Goal: Navigation & Orientation: Find specific page/section

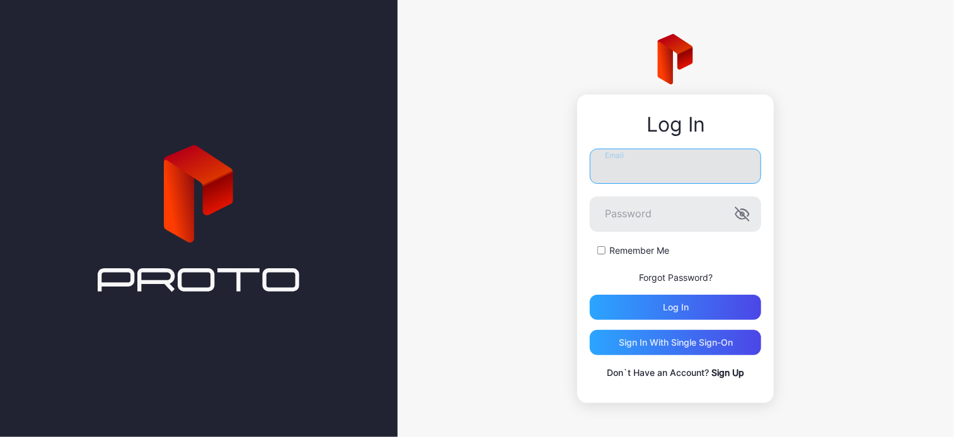
click at [638, 175] on input "Email" at bounding box center [675, 166] width 171 height 35
type input "**********"
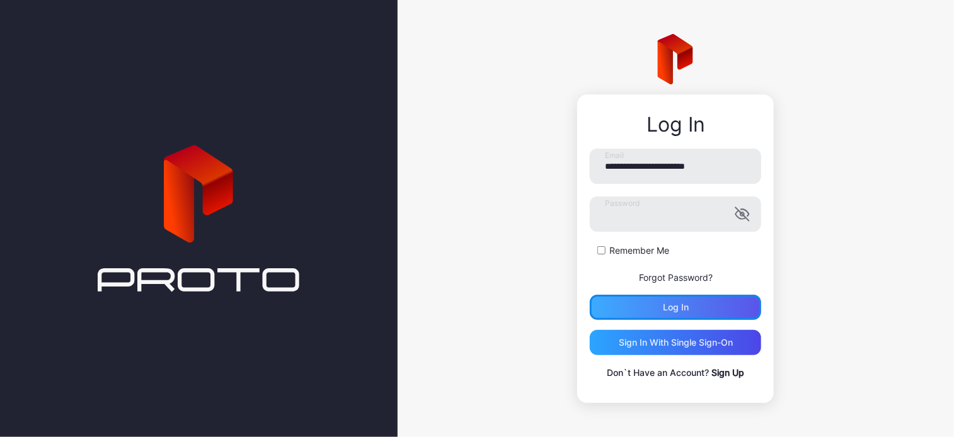
click at [663, 304] on div "Log in" at bounding box center [676, 307] width 26 height 10
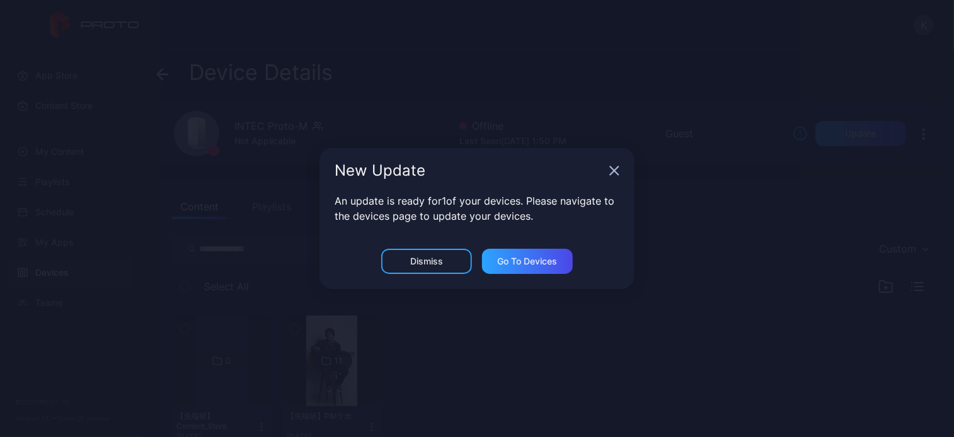
click at [616, 170] on icon "button" at bounding box center [614, 171] width 10 height 10
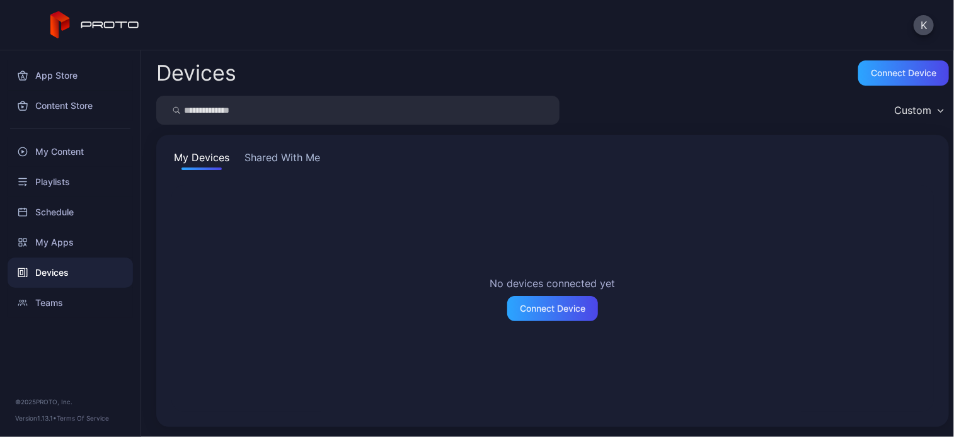
click at [273, 151] on button "Shared With Me" at bounding box center [282, 160] width 81 height 20
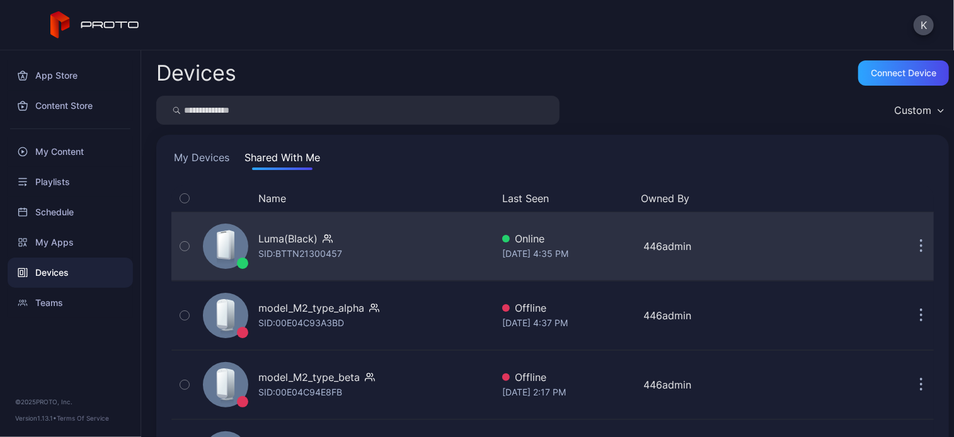
scroll to position [214, 0]
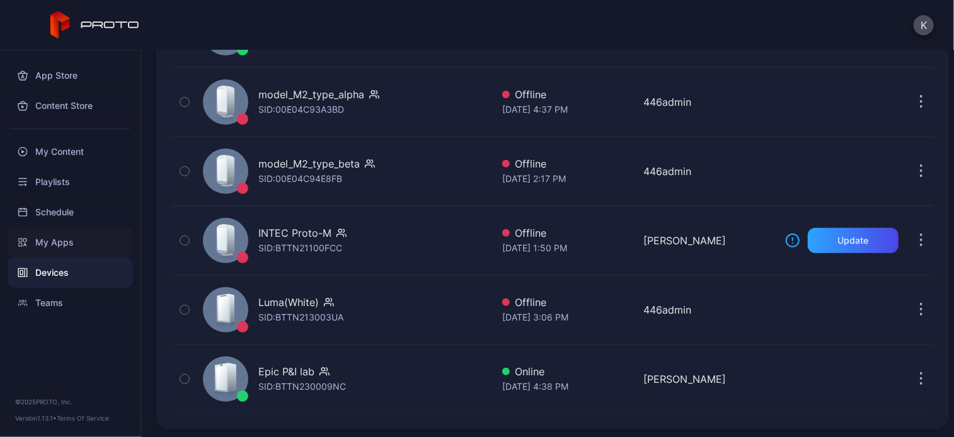
click at [48, 241] on div "My Apps" at bounding box center [70, 242] width 125 height 30
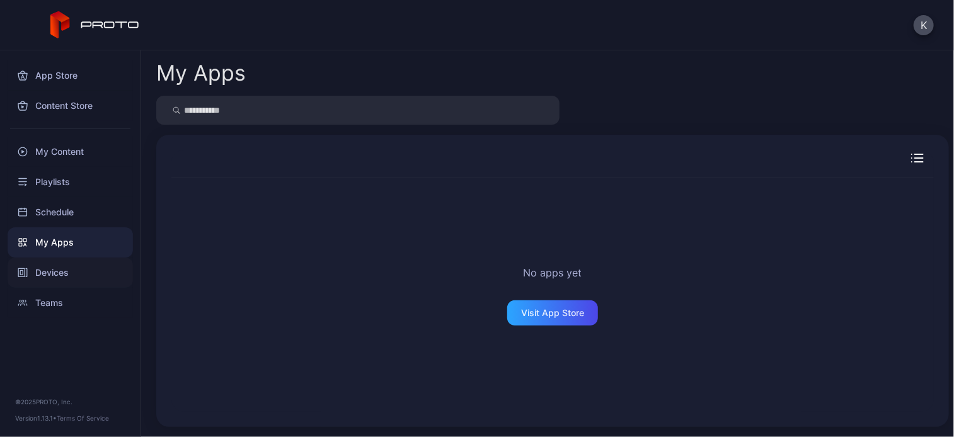
click at [57, 268] on div "Devices" at bounding box center [70, 273] width 125 height 30
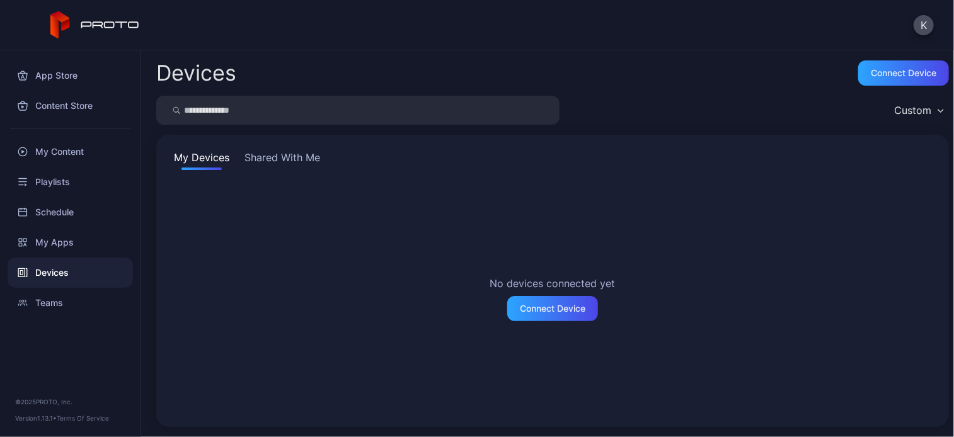
click at [302, 153] on button "Shared With Me" at bounding box center [282, 160] width 81 height 20
